Goal: Check status: Check status

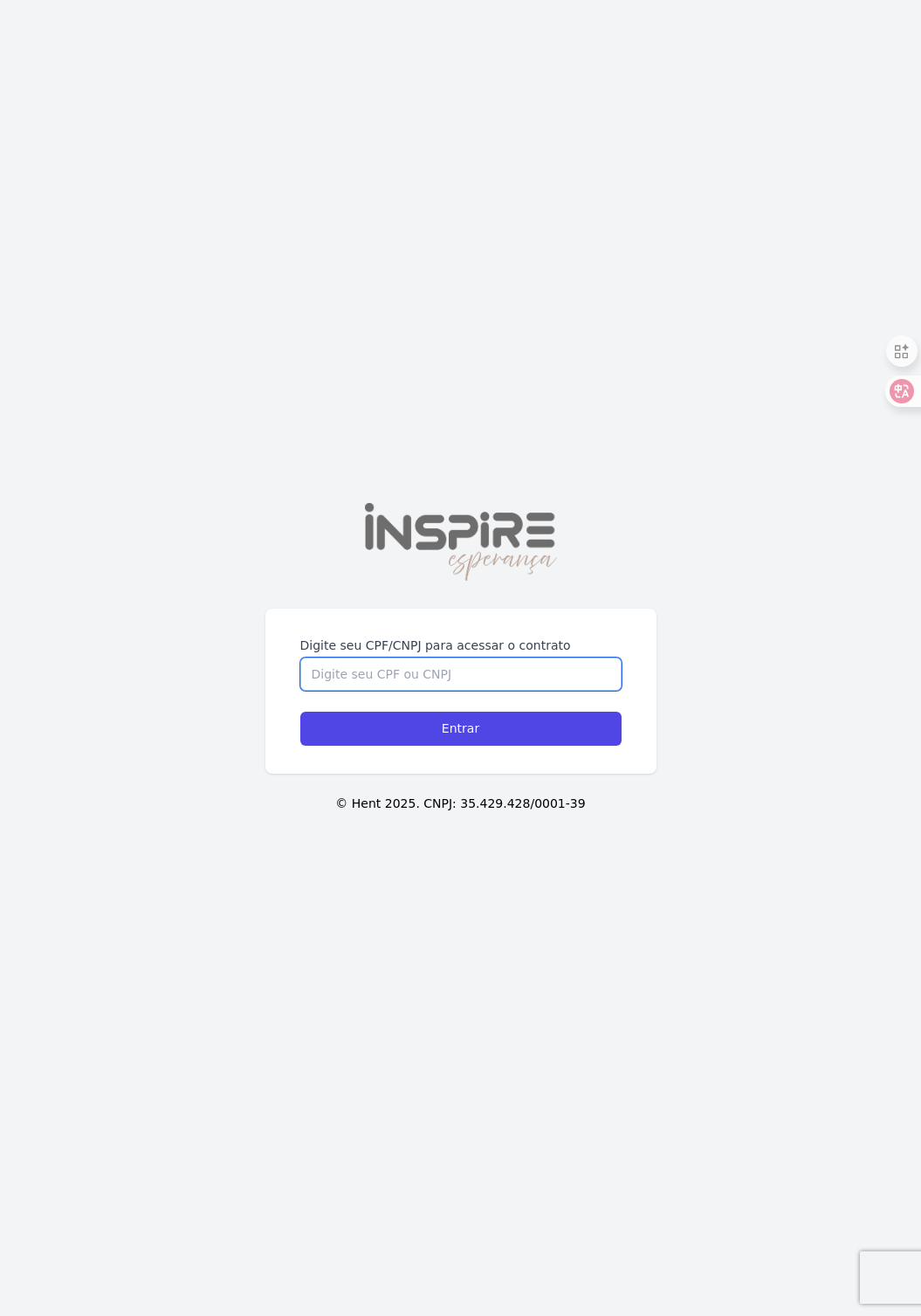
click at [451, 664] on input "Digite seu CPF/CNPJ para acessar o contrato" at bounding box center [461, 674] width 321 height 33
type input "49880029852"
click at [301, 712] on input "Entrar" at bounding box center [461, 729] width 321 height 34
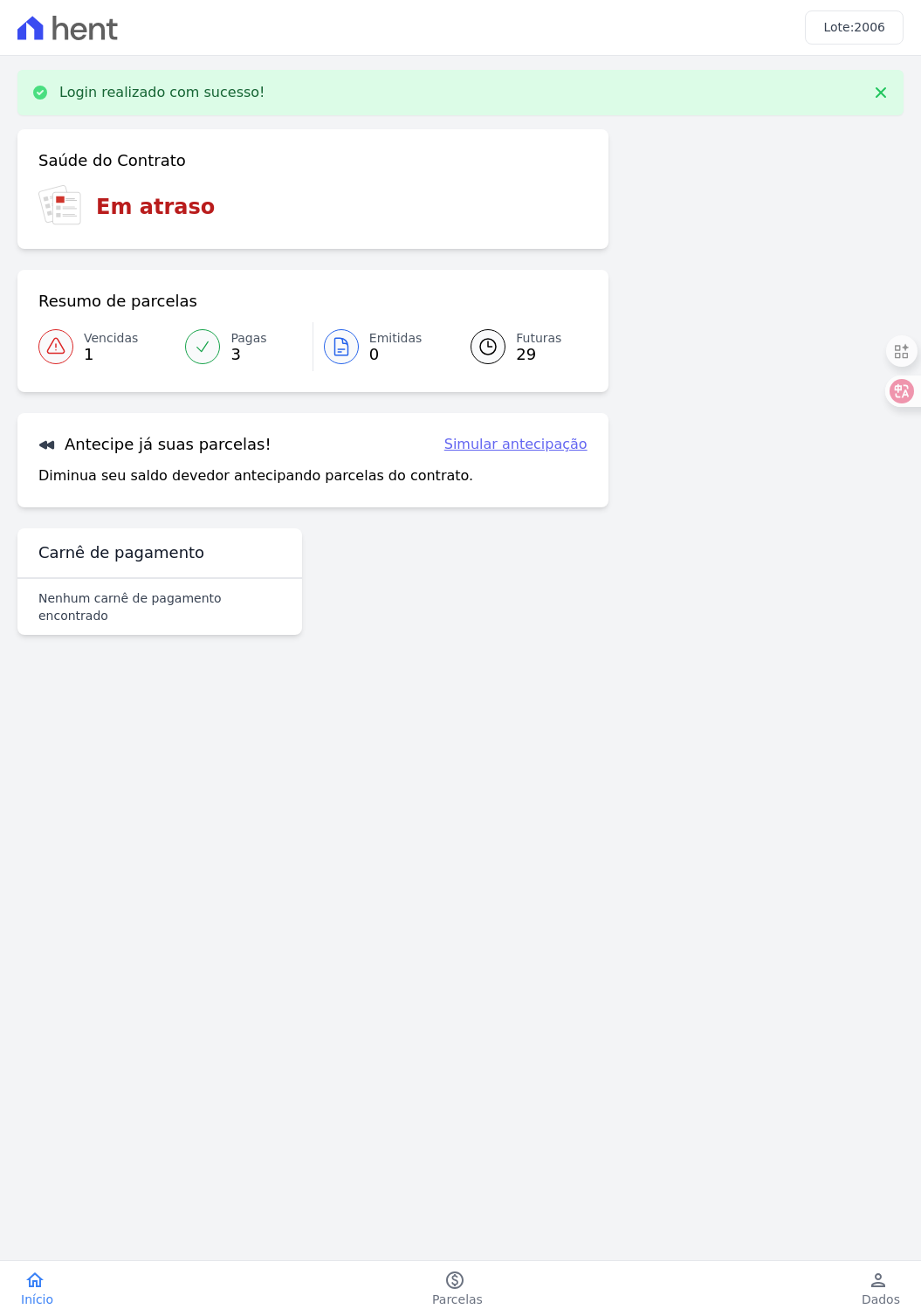
click at [91, 353] on span "1" at bounding box center [110, 354] width 54 height 14
click at [497, 758] on main "Login realizado com sucesso! Confirme os seus contatos Email [EMAIL_ADDRESS][DO…" at bounding box center [460, 637] width 921 height 1162
click at [62, 345] on icon at bounding box center [56, 347] width 21 height 21
